Goal: Task Accomplishment & Management: Use online tool/utility

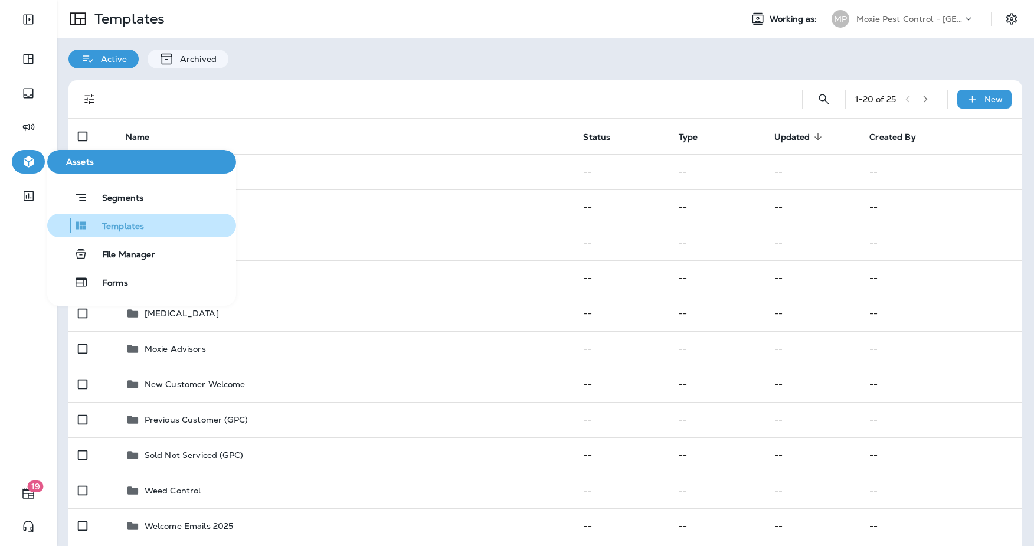
click at [119, 227] on span "Templates" at bounding box center [116, 226] width 56 height 11
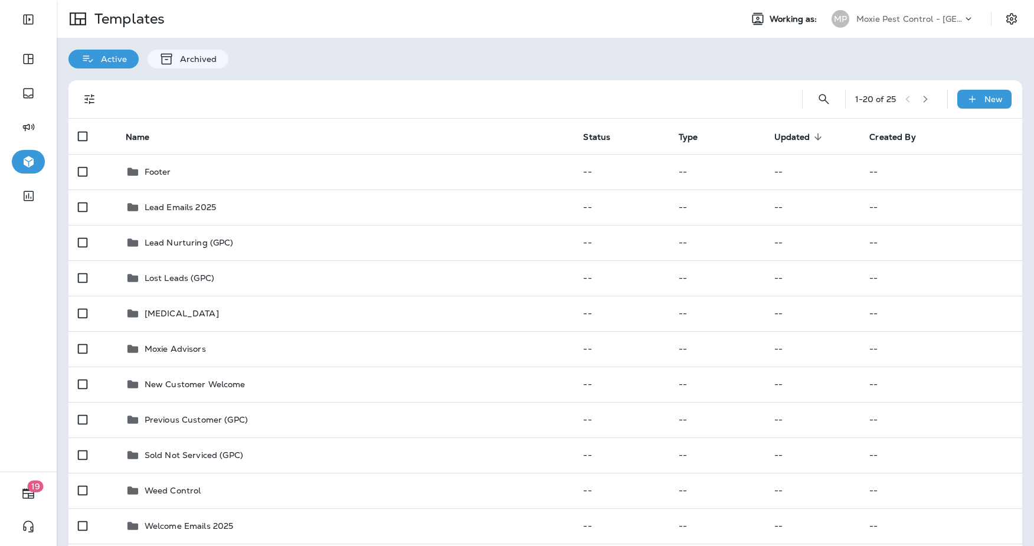
click at [944, 24] on div "Moxie Pest Control - [GEOGRAPHIC_DATA]" at bounding box center [910, 19] width 106 height 18
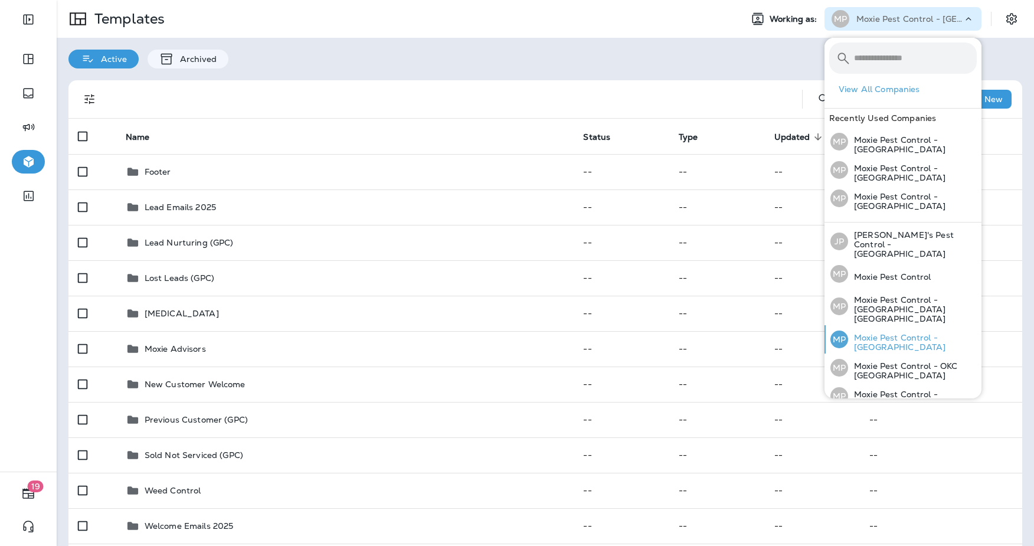
scroll to position [76, 0]
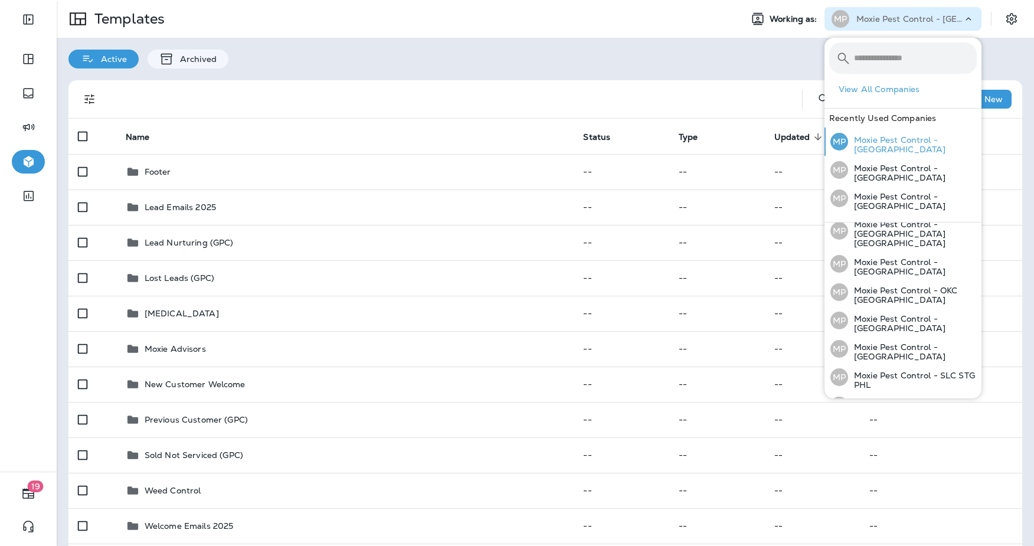
click at [912, 143] on p "Moxie Pest Control - [GEOGRAPHIC_DATA]" at bounding box center [912, 144] width 129 height 19
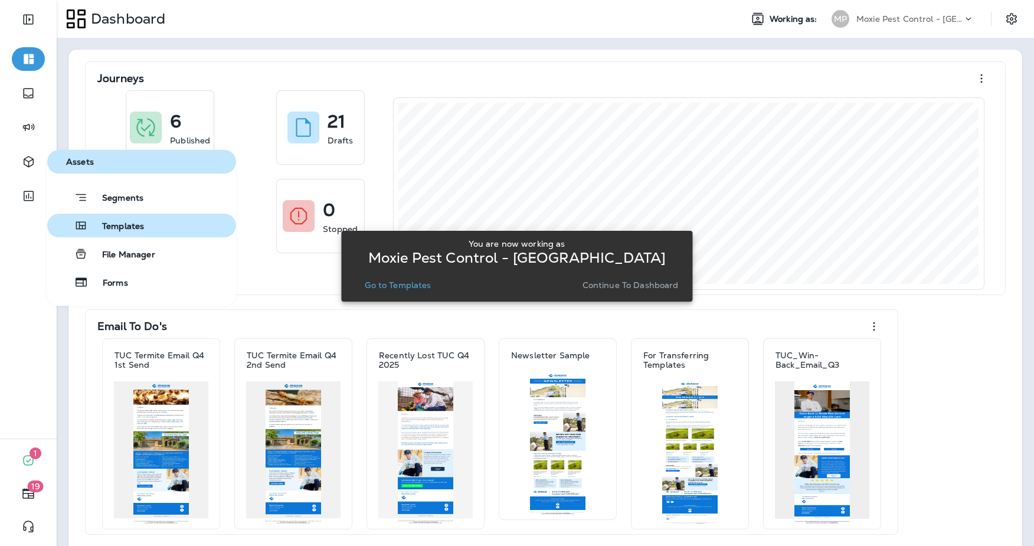
click at [94, 228] on span "Templates" at bounding box center [116, 226] width 56 height 11
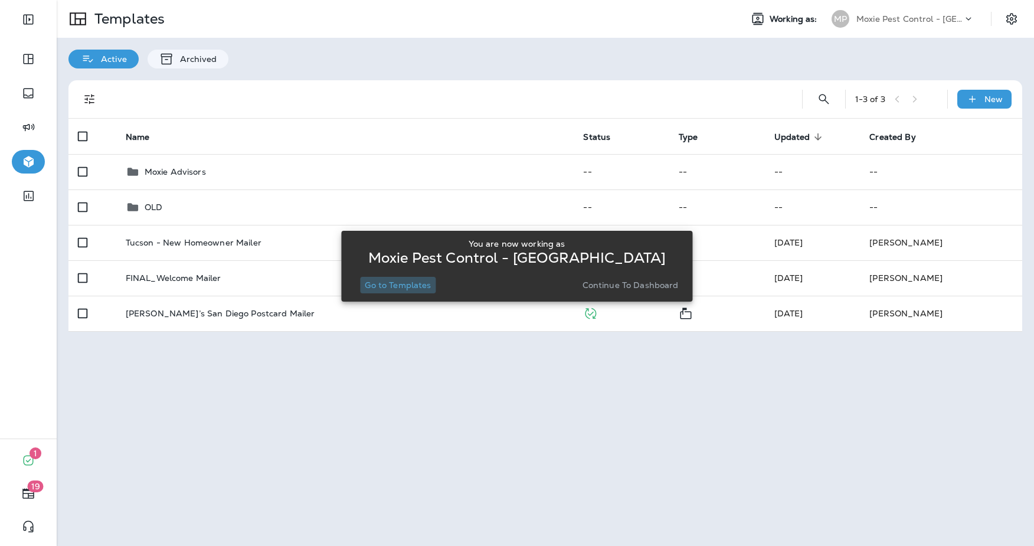
click at [427, 289] on p "Go to Templates" at bounding box center [398, 284] width 66 height 9
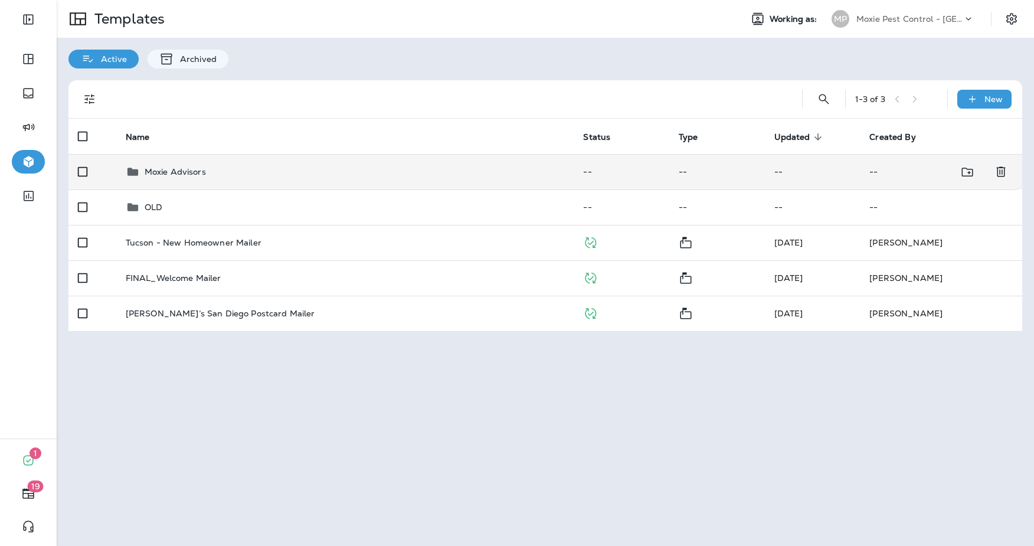
click at [256, 172] on div "Moxie Advisors" at bounding box center [345, 172] width 439 height 14
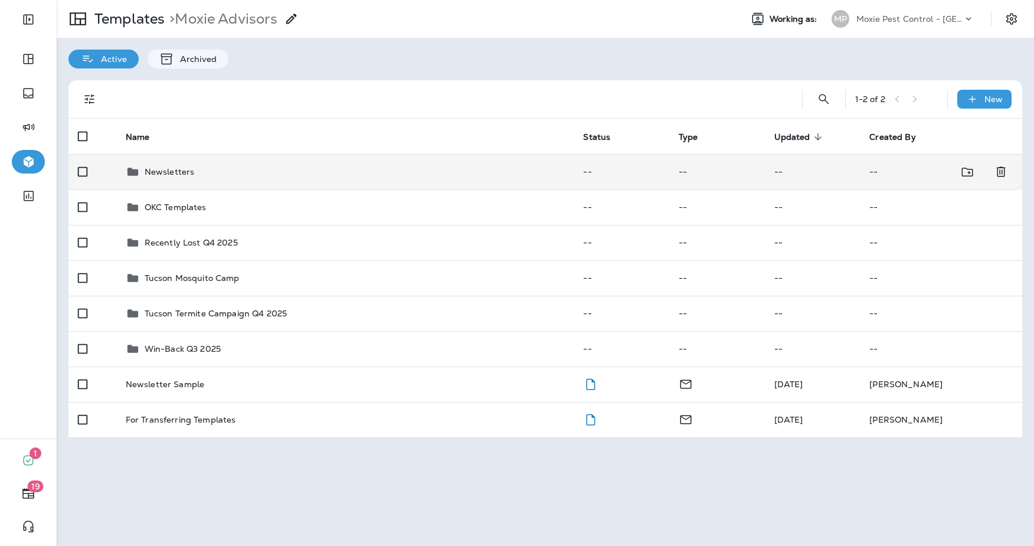
click at [254, 164] on td "Newsletters" at bounding box center [345, 171] width 458 height 35
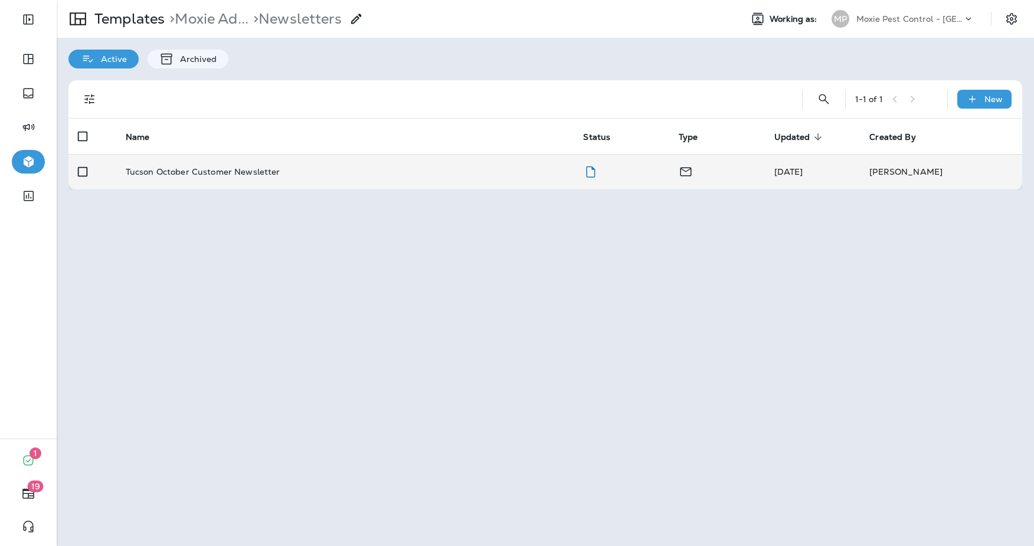
click at [247, 173] on p "Tucson October Customer Newsletter" at bounding box center [203, 171] width 155 height 9
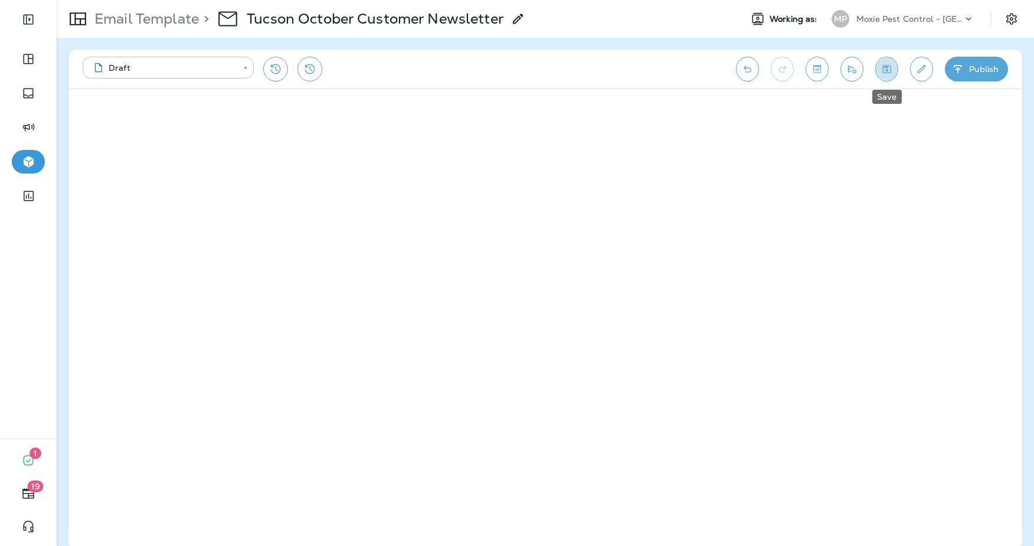
click at [891, 71] on icon "Save" at bounding box center [887, 69] width 8 height 8
click at [136, 24] on p "Email Template" at bounding box center [144, 19] width 109 height 18
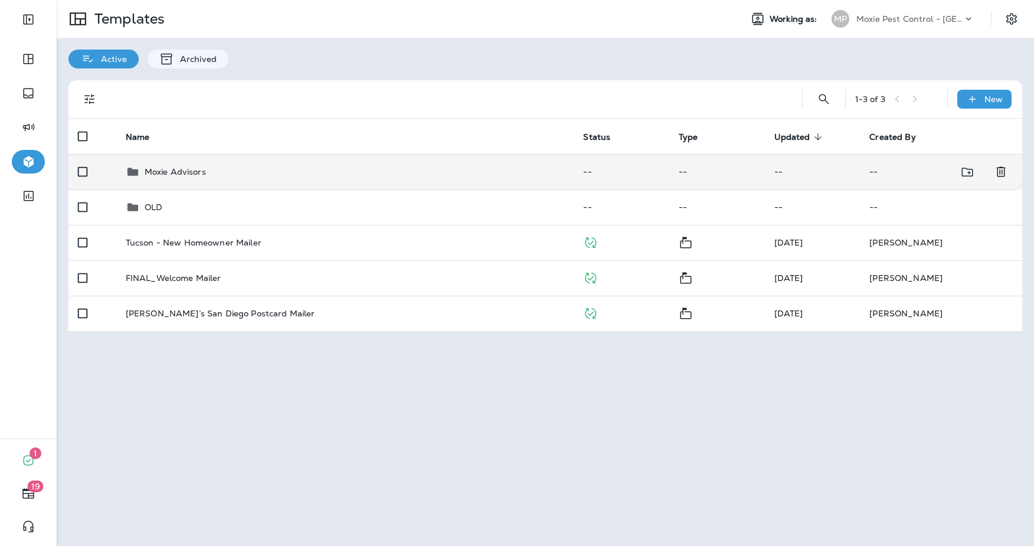
click at [167, 182] on td "Moxie Advisors" at bounding box center [345, 171] width 458 height 35
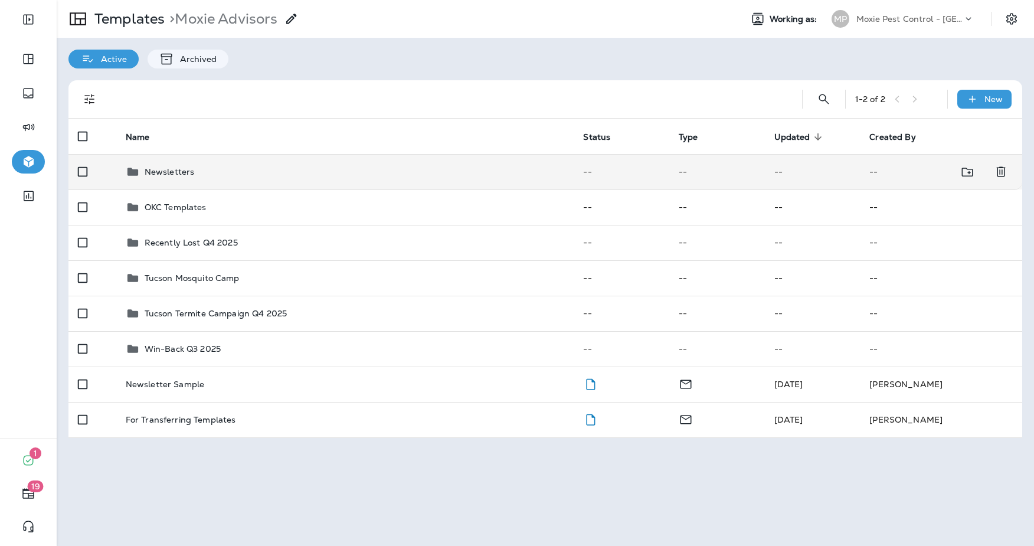
click at [211, 180] on td "Newsletters" at bounding box center [345, 171] width 458 height 35
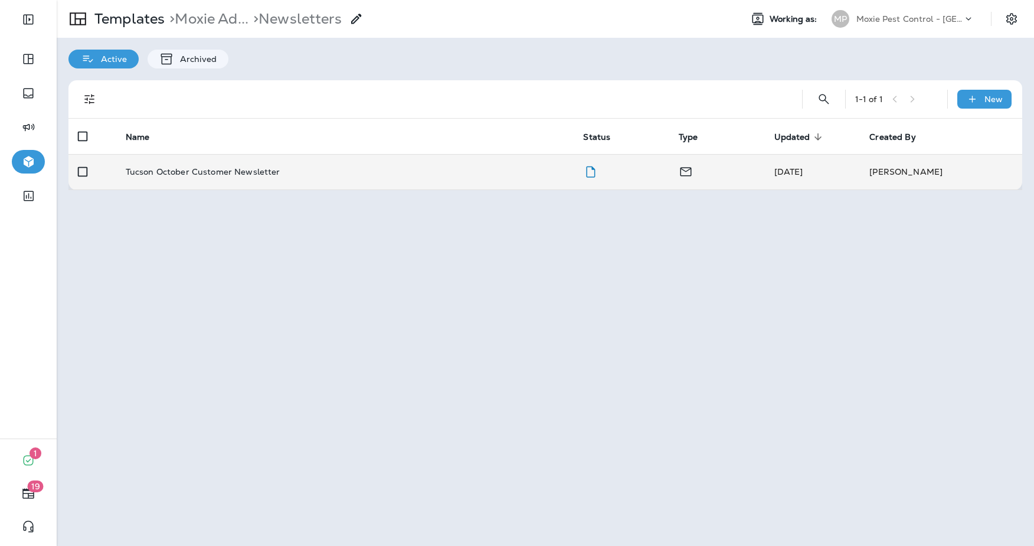
click at [209, 188] on td "Tucson October Customer Newsletter" at bounding box center [345, 171] width 458 height 35
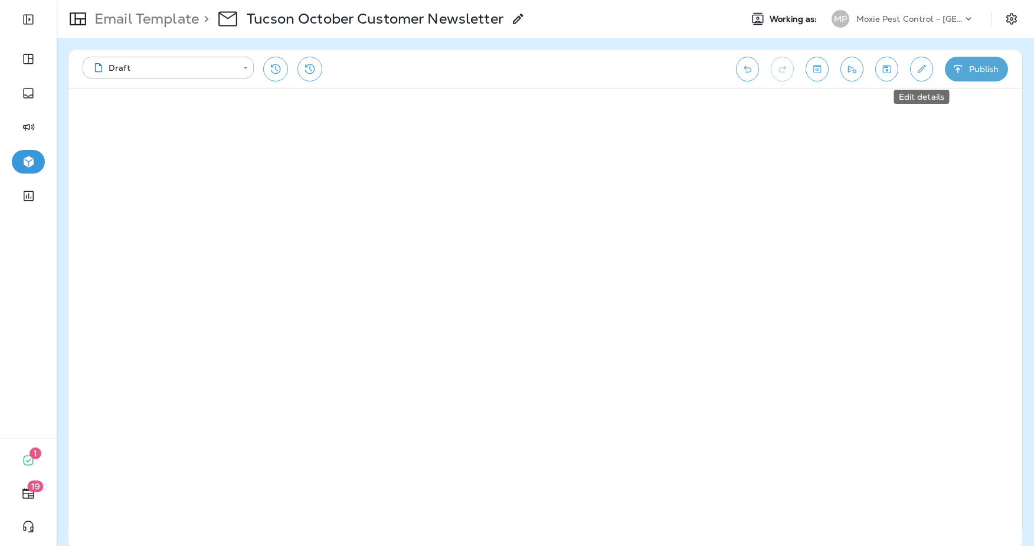
click at [928, 73] on button "Edit details" at bounding box center [921, 69] width 23 height 25
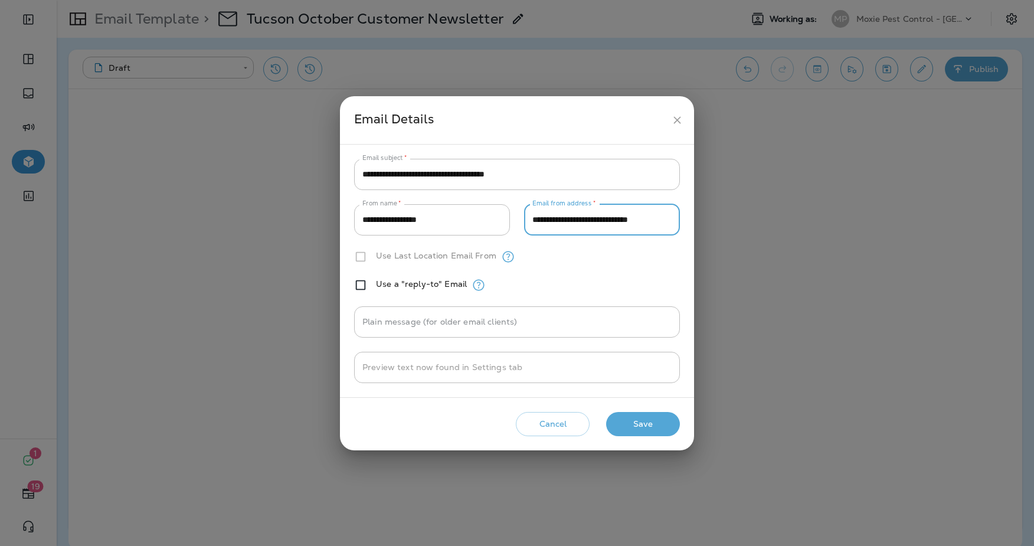
drag, startPoint x: 581, startPoint y: 217, endPoint x: 527, endPoint y: 222, distance: 54.5
click at [527, 222] on input "**********" at bounding box center [602, 219] width 156 height 31
type input "**********"
click at [621, 419] on button "Save" at bounding box center [643, 424] width 74 height 24
